Goal: Find specific page/section: Find specific page/section

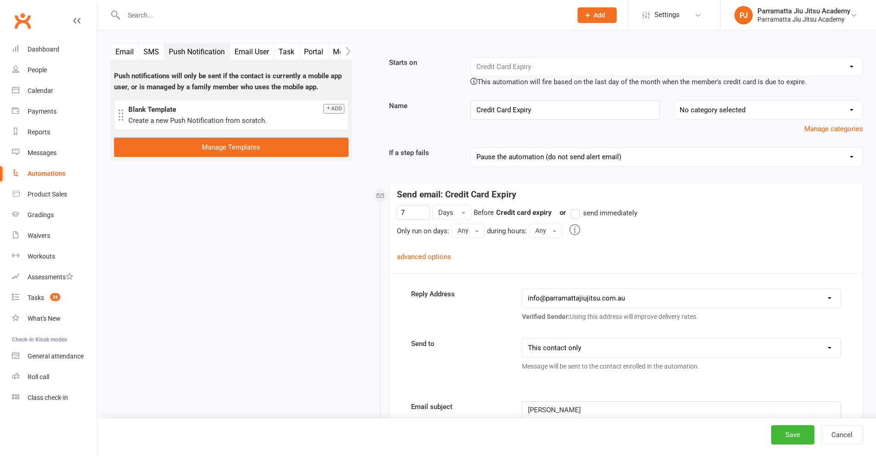
select select "1"
select select "send_to_parent"
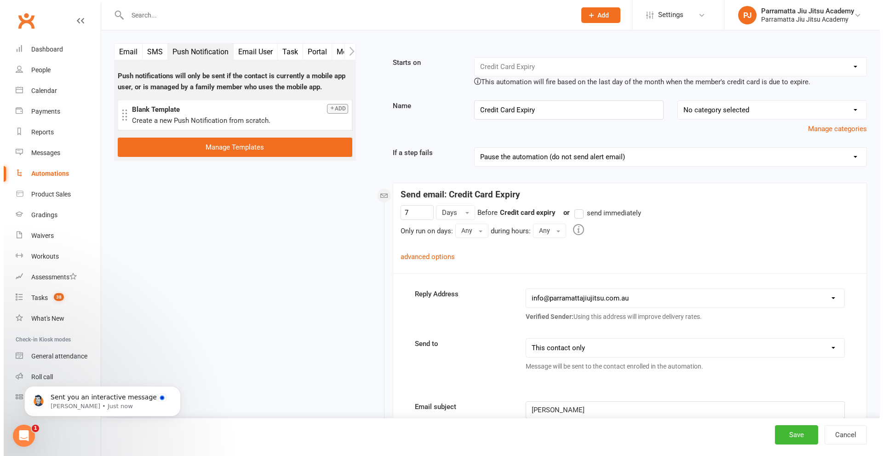
scroll to position [257, 0]
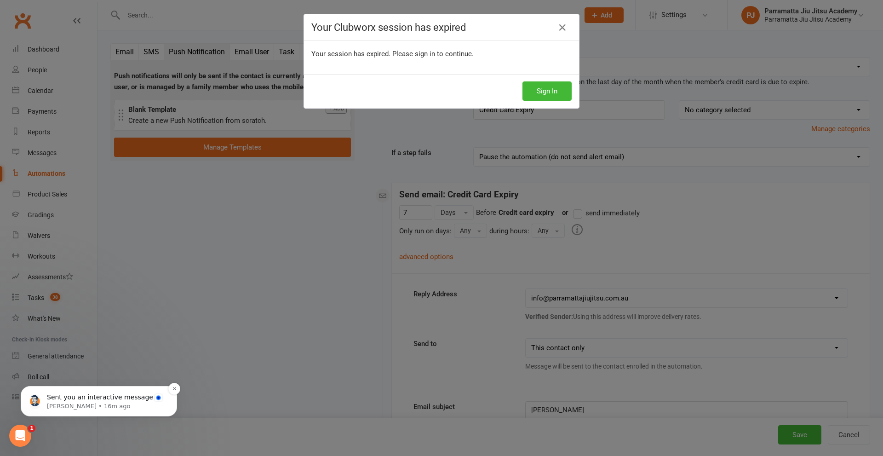
click at [108, 401] on p "Sent you an interactive message" at bounding box center [106, 397] width 119 height 9
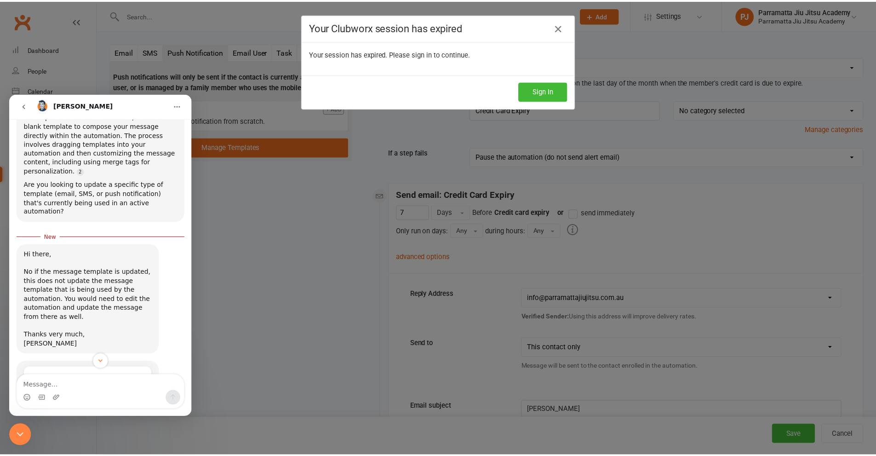
scroll to position [176, 0]
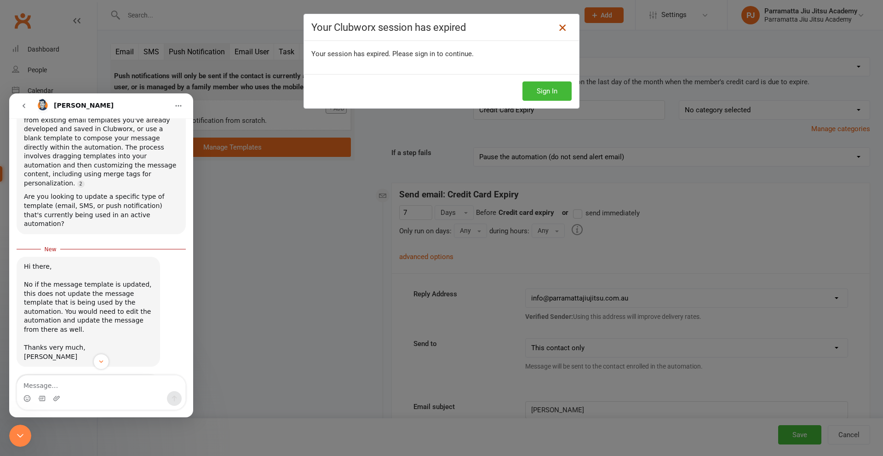
click at [562, 29] on icon at bounding box center [562, 27] width 11 height 11
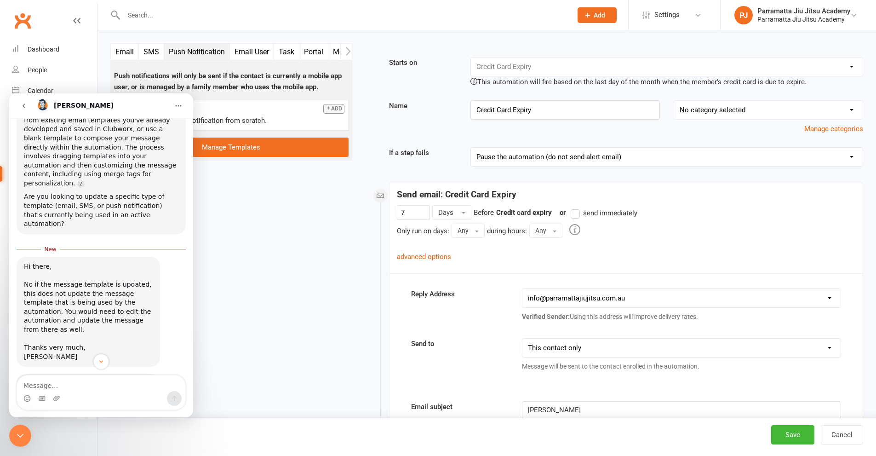
click at [21, 103] on icon "go back" at bounding box center [23, 105] width 7 height 7
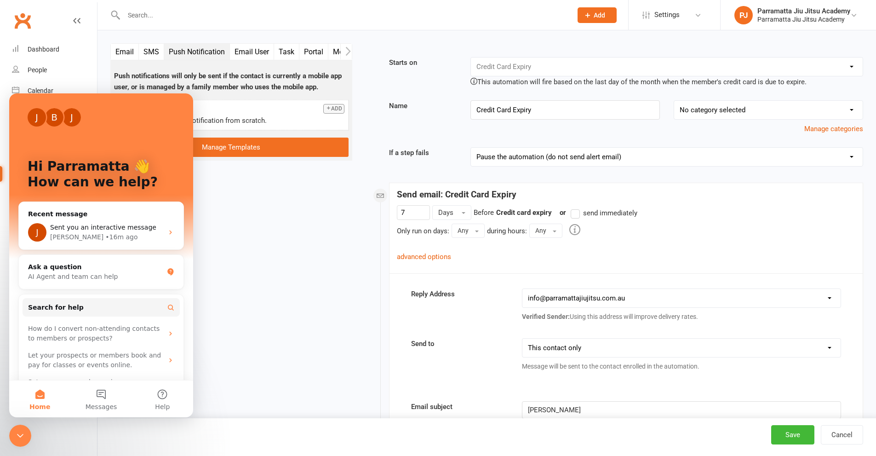
drag, startPoint x: 22, startPoint y: 433, endPoint x: 111, endPoint y: 841, distance: 418.2
click at [22, 433] on icon "Close Intercom Messenger" at bounding box center [20, 435] width 11 height 11
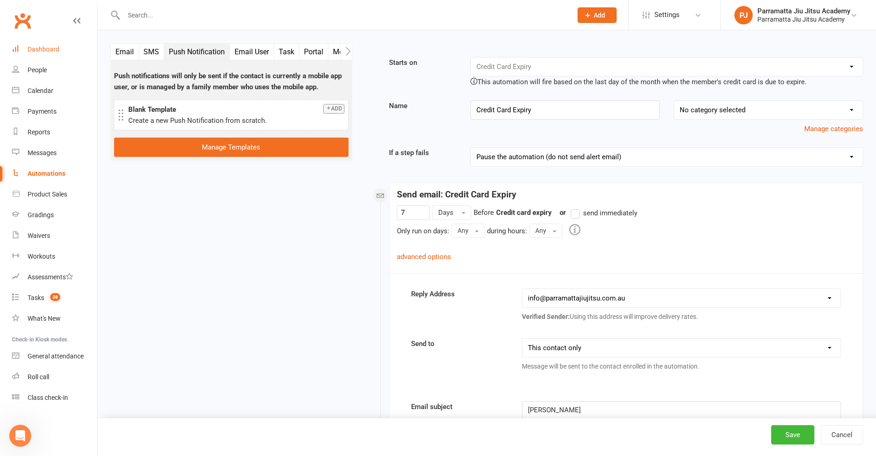
click at [36, 47] on div "Dashboard" at bounding box center [44, 49] width 32 height 7
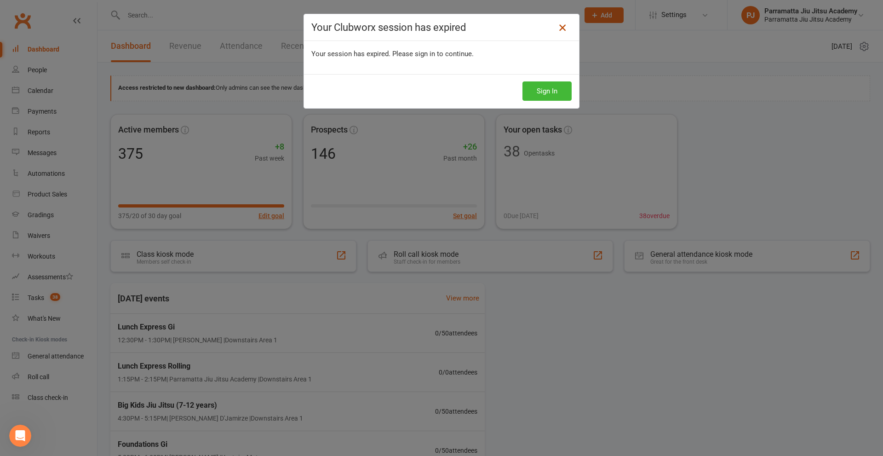
click at [562, 29] on icon at bounding box center [562, 27] width 11 height 11
click at [559, 28] on icon at bounding box center [562, 27] width 11 height 11
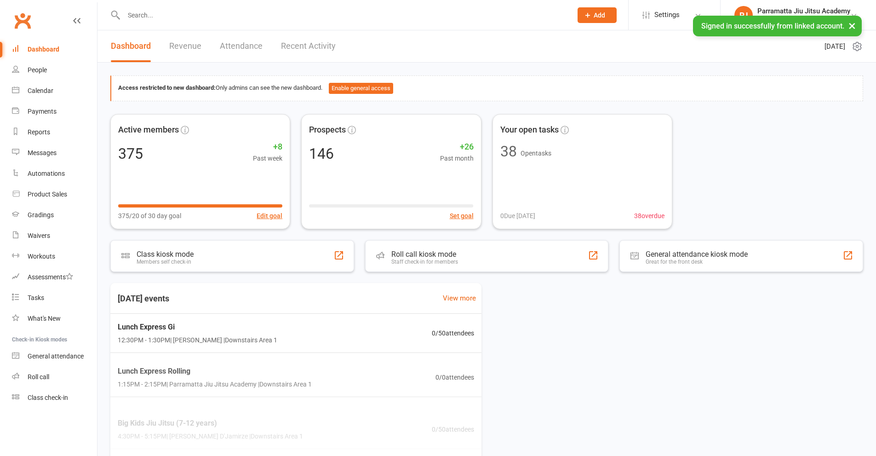
click at [166, 16] on input "text" at bounding box center [343, 15] width 445 height 13
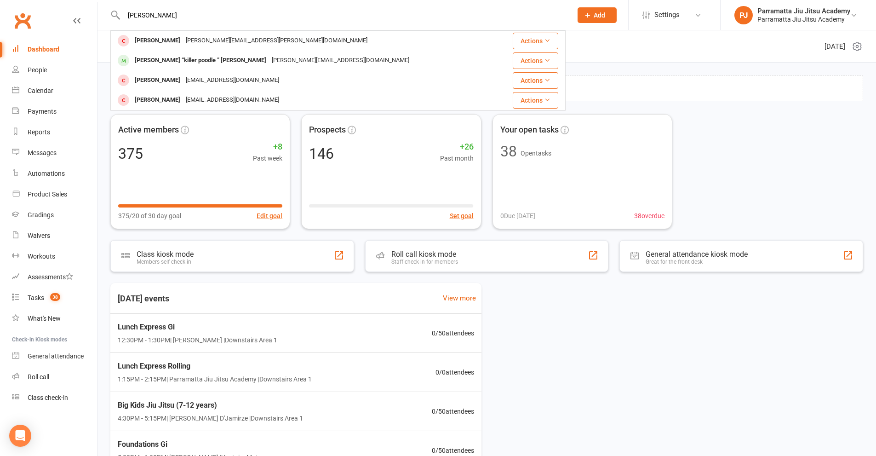
click at [210, 19] on input "azar" at bounding box center [343, 15] width 445 height 13
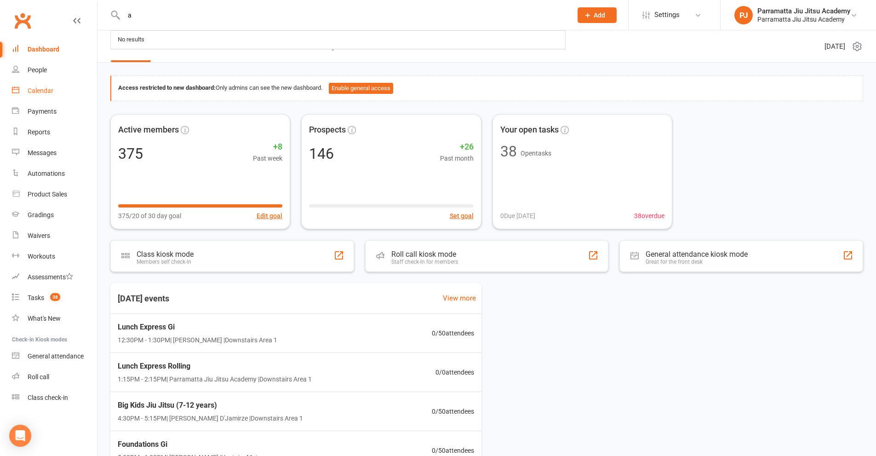
type input "a"
click at [43, 91] on div "Calendar" at bounding box center [41, 90] width 26 height 7
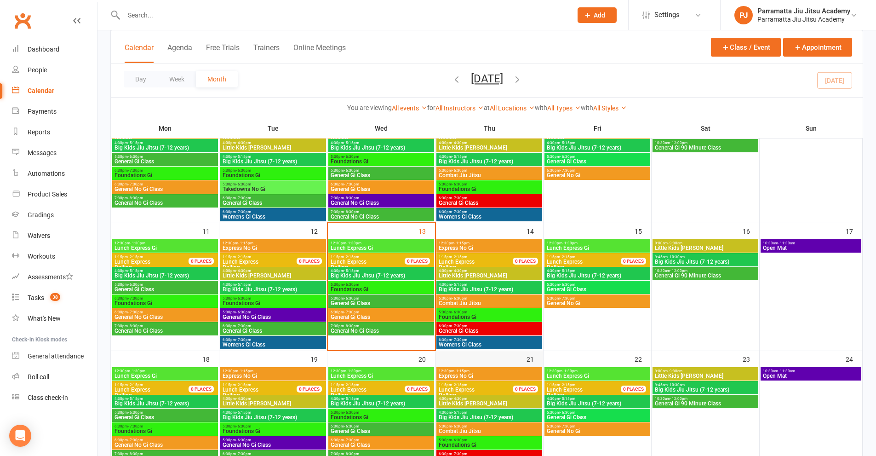
scroll to position [230, 0]
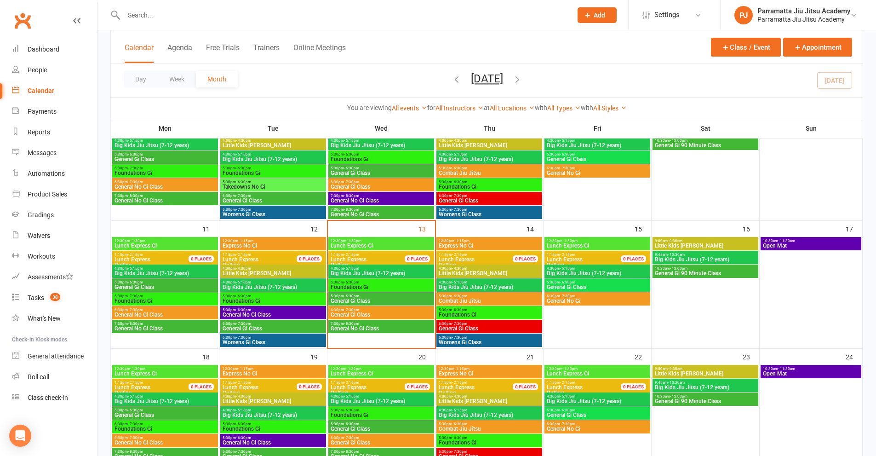
click at [484, 269] on span "4:00pm - 4:30pm" at bounding box center [489, 268] width 102 height 4
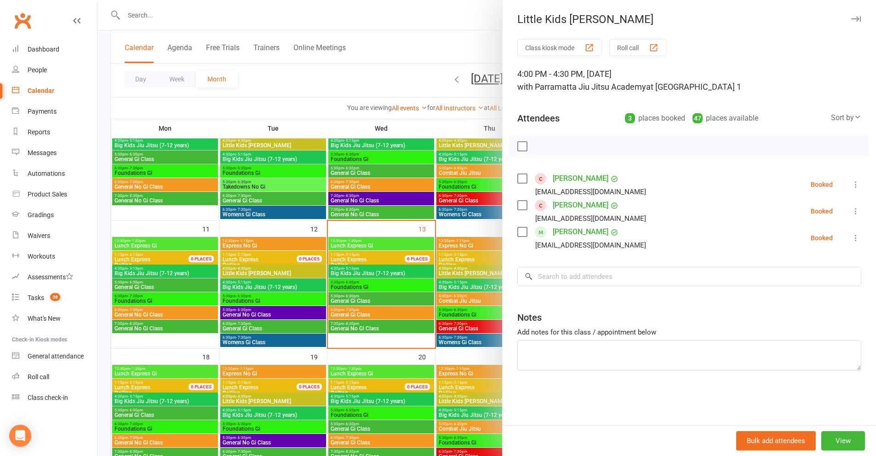
click at [575, 177] on link "ANTONE DELHEY" at bounding box center [581, 178] width 56 height 15
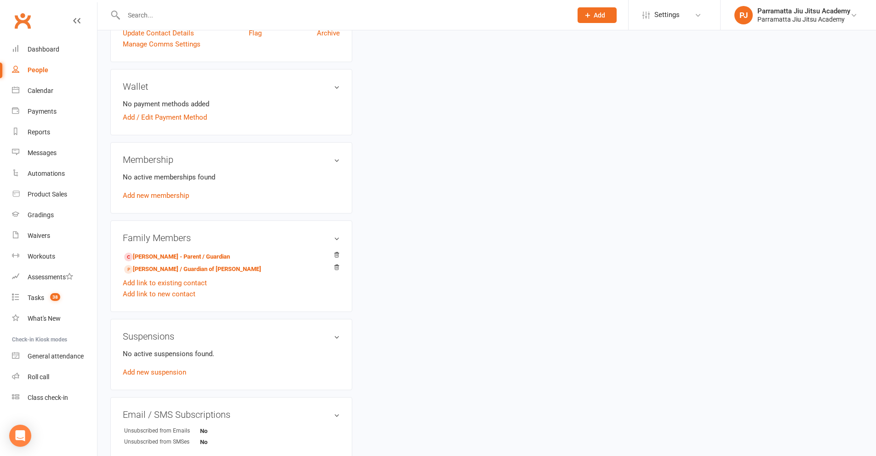
scroll to position [322, 0]
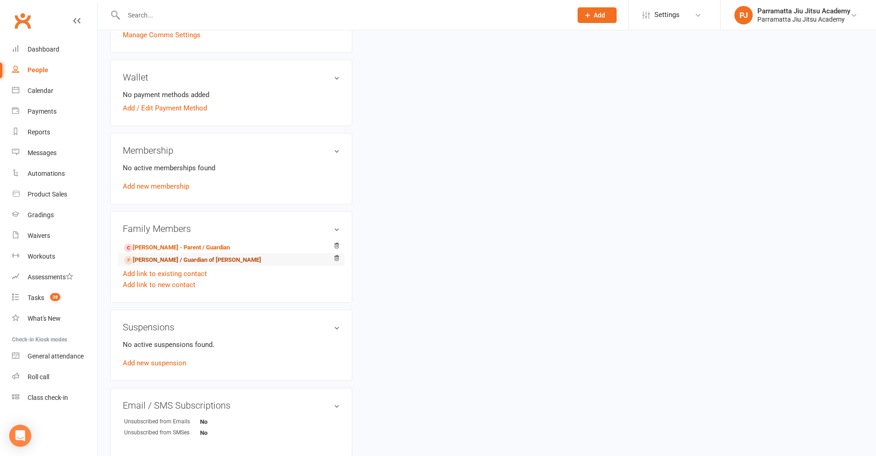
click at [162, 259] on link "STEPHANIE DELHEY - Parent / Guardian of TEO DELHEY" at bounding box center [192, 260] width 137 height 10
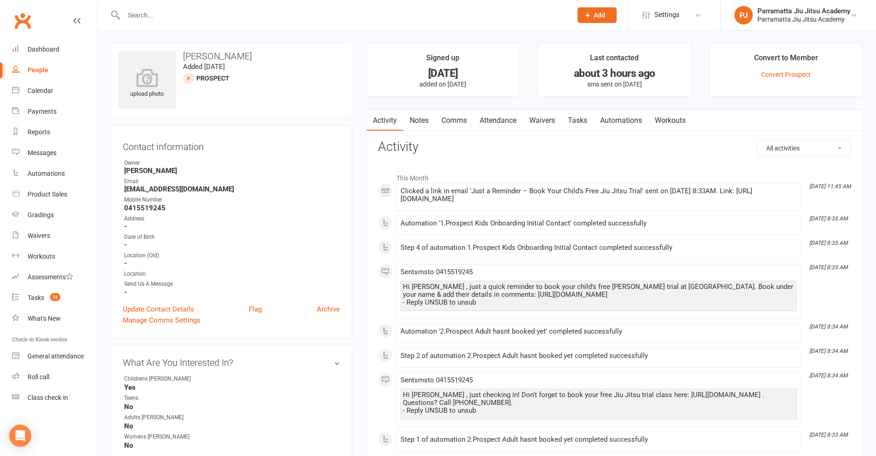
click at [621, 119] on link "Automations" at bounding box center [621, 120] width 55 height 21
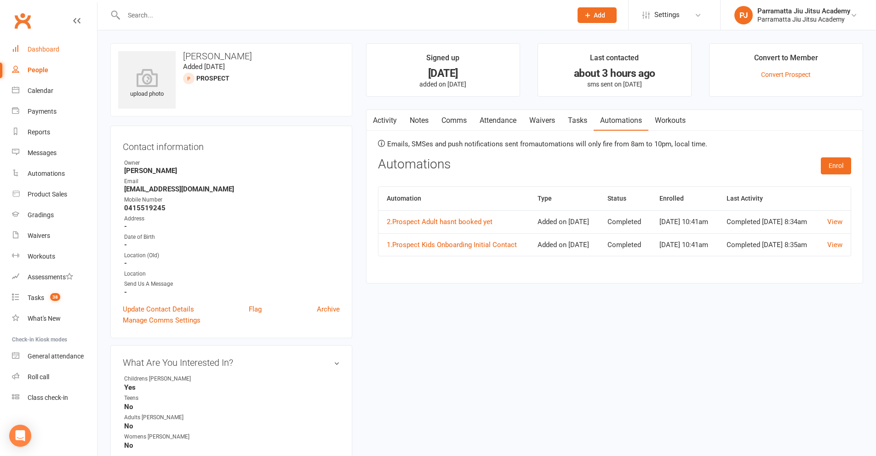
click at [56, 51] on div "Dashboard" at bounding box center [44, 49] width 32 height 7
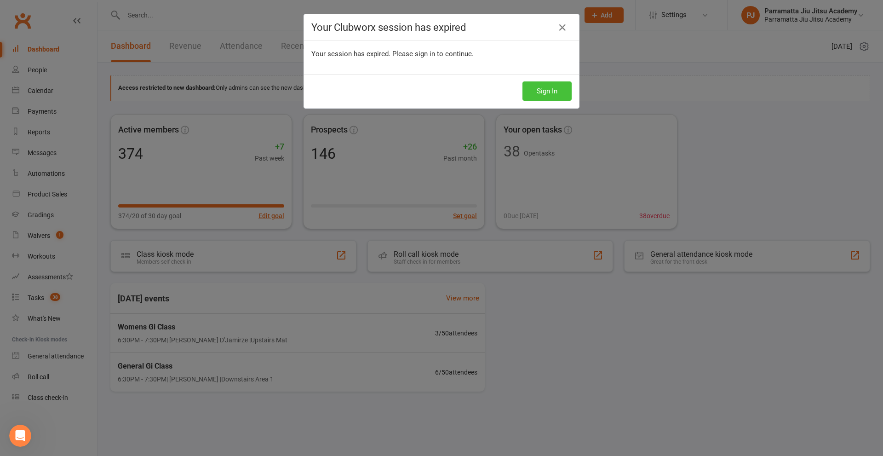
click at [550, 95] on button "Sign In" at bounding box center [547, 90] width 49 height 19
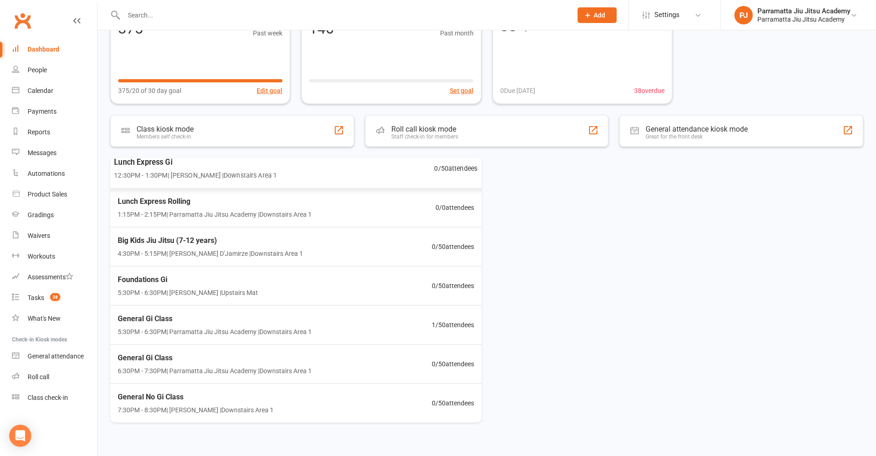
scroll to position [140, 0]
